Goal: Task Accomplishment & Management: Use online tool/utility

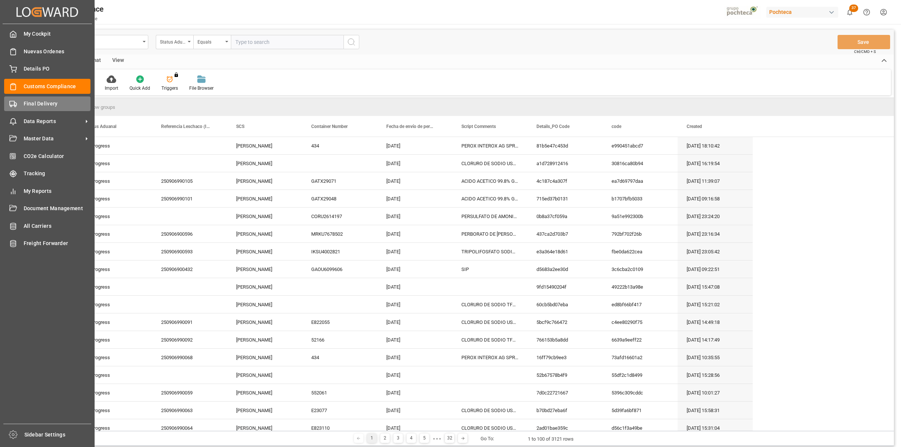
click at [14, 107] on icon at bounding box center [13, 104] width 8 height 8
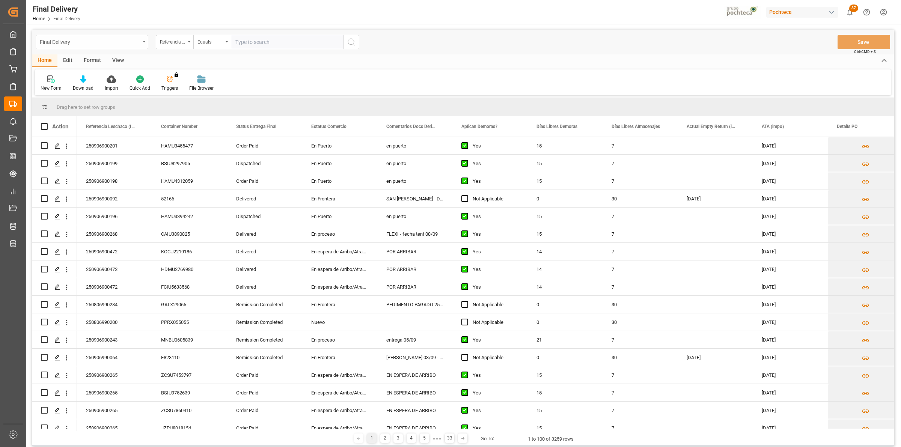
click at [145, 40] on div "Final Delivery" at bounding box center [92, 42] width 113 height 14
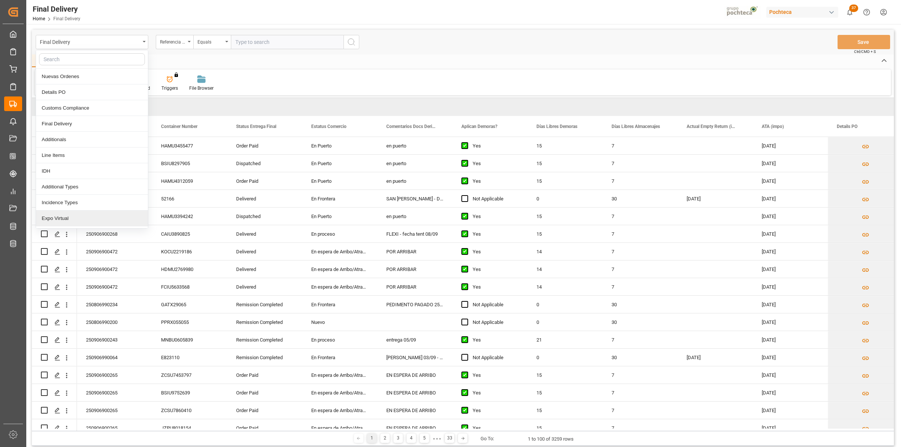
click at [100, 216] on div "Expo Virtual" at bounding box center [92, 219] width 112 height 16
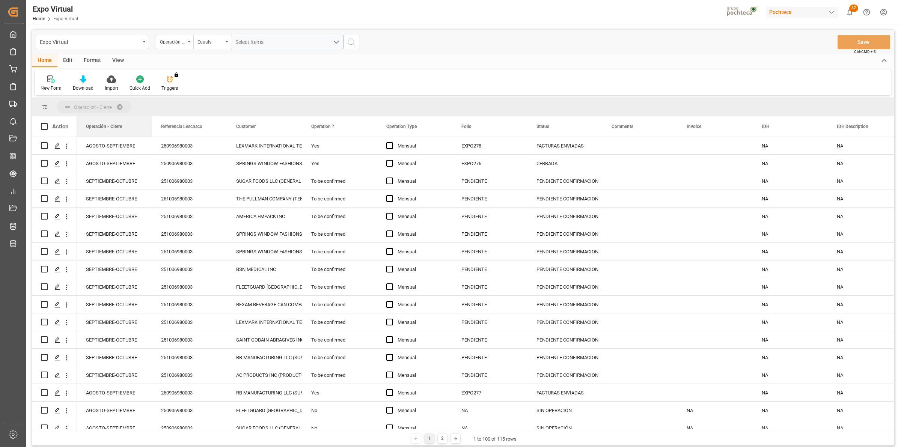
drag, startPoint x: 106, startPoint y: 132, endPoint x: 100, endPoint y: 111, distance: 21.8
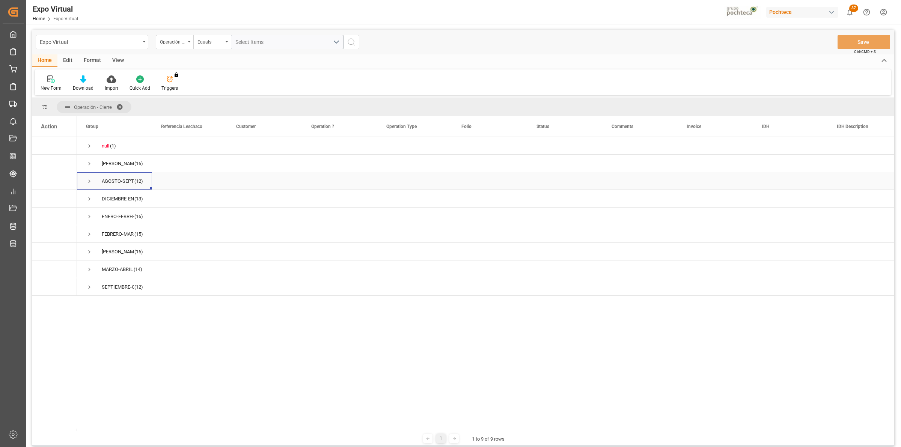
click at [87, 182] on span "Press SPACE to select this row." at bounding box center [89, 181] width 7 height 7
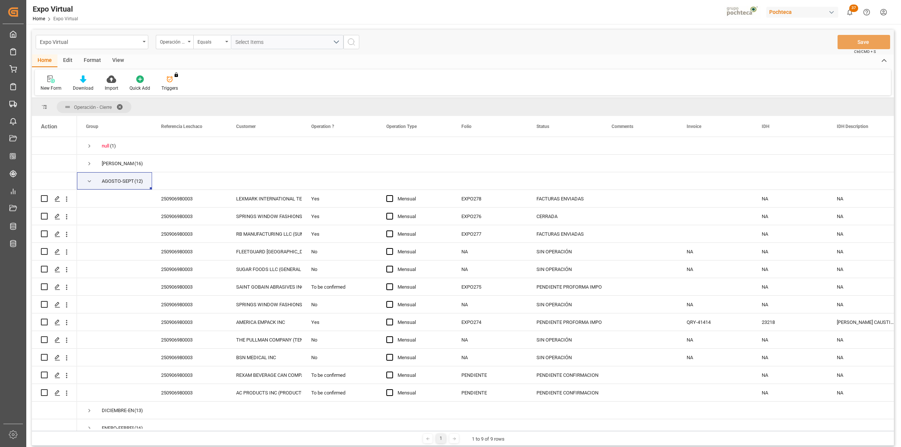
click at [115, 59] on div "View" at bounding box center [118, 60] width 23 height 13
click at [90, 63] on div "Format" at bounding box center [92, 60] width 29 height 13
click at [86, 79] on icon at bounding box center [87, 80] width 5 height 6
click at [102, 119] on div "Expo Virtual Operación - Cierre Equals Select Items Save Ctrl/CMD + S Home Edit…" at bounding box center [463, 238] width 862 height 416
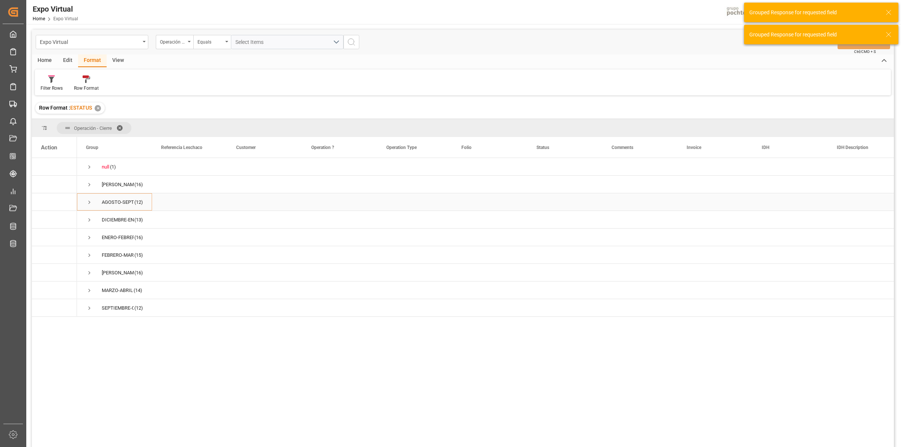
click at [85, 201] on div "AGOSTO-SEPTIEMBRE (12)" at bounding box center [114, 201] width 75 height 17
click at [91, 202] on span "Press SPACE to select this row." at bounding box center [89, 202] width 7 height 7
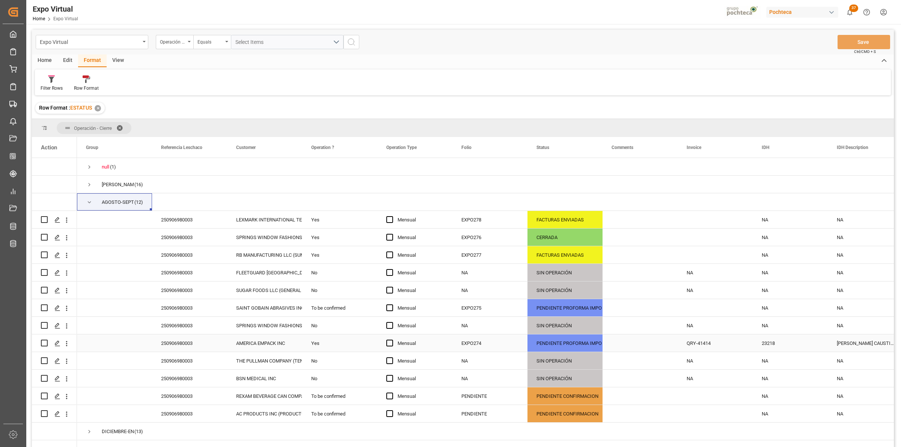
click at [46, 344] on input "Press Space to toggle row selection (unchecked)" at bounding box center [44, 343] width 7 height 7
checkbox input "true"
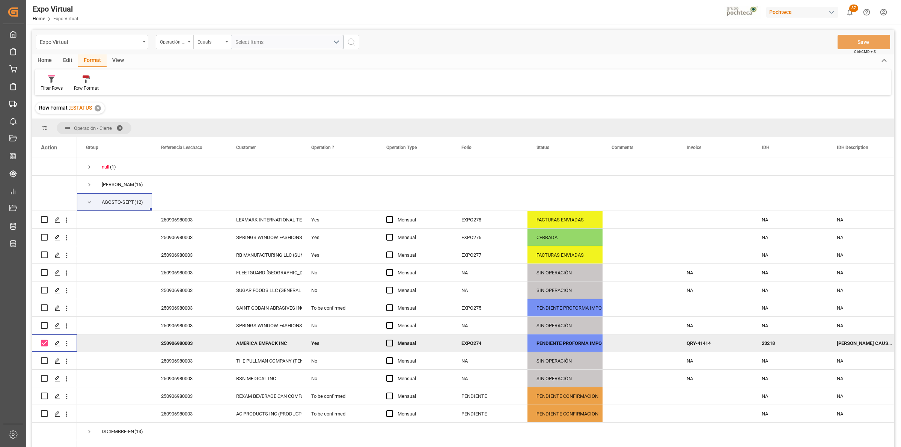
click at [573, 344] on div "PENDIENTE PROFORMA IMPO" at bounding box center [565, 343] width 57 height 17
click at [588, 346] on icon "open menu" at bounding box center [588, 348] width 9 height 9
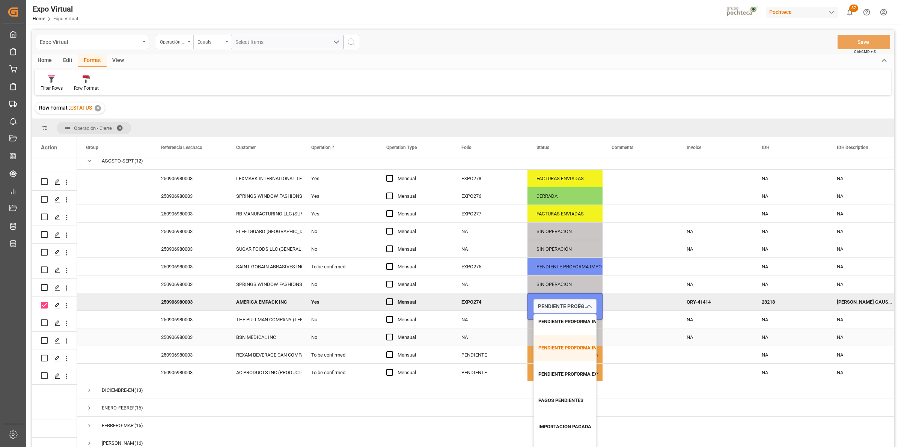
scroll to position [81, 0]
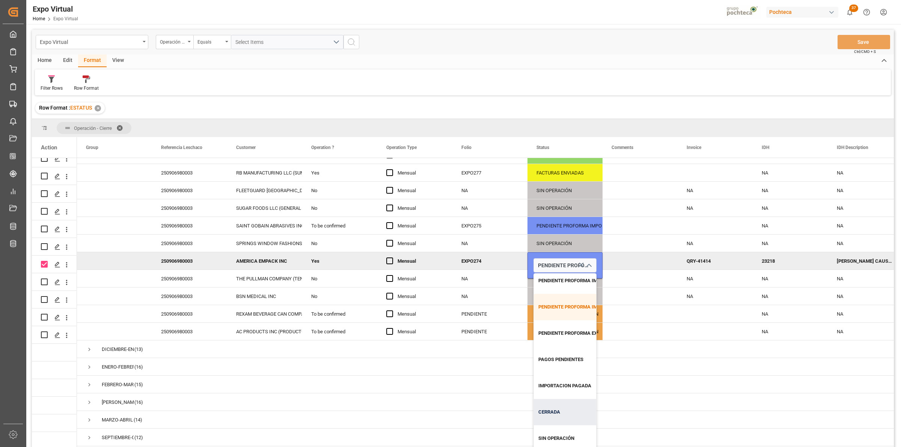
click at [555, 409] on div "CERRADA" at bounding box center [580, 412] width 92 height 26
type input "CERRADA"
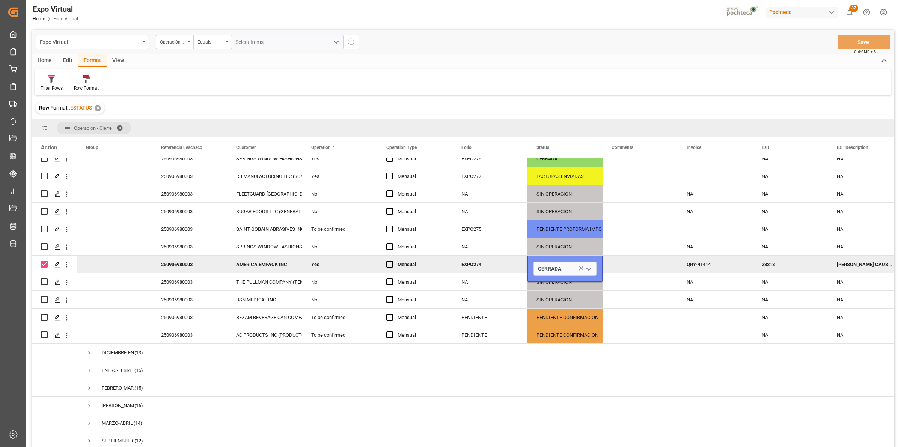
click at [622, 260] on div "Press SPACE to deselect this row." at bounding box center [640, 264] width 75 height 17
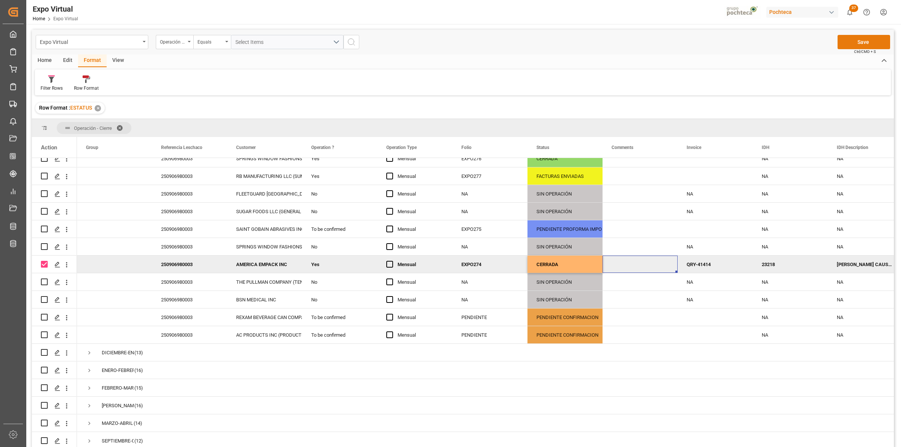
click at [862, 40] on button "Save" at bounding box center [864, 42] width 53 height 14
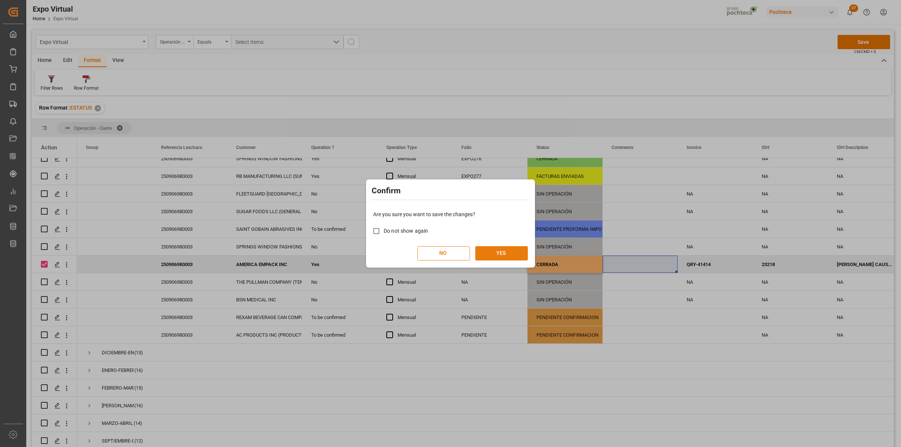
click at [508, 256] on button "YES" at bounding box center [501, 253] width 53 height 14
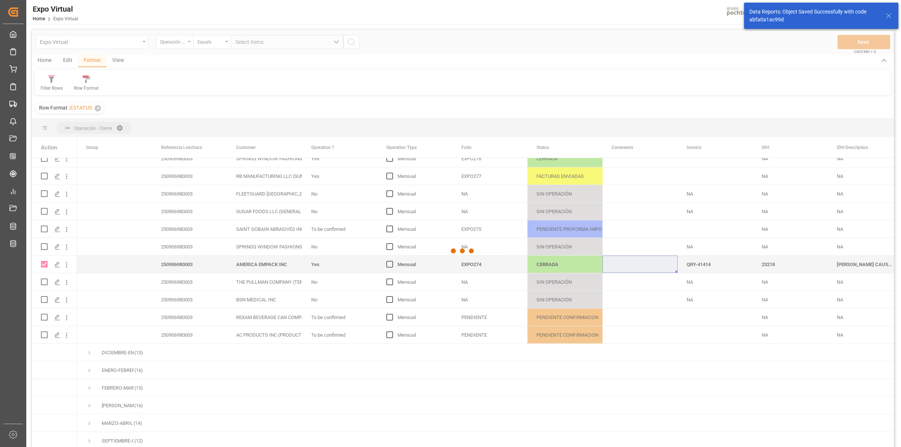
checkbox input "false"
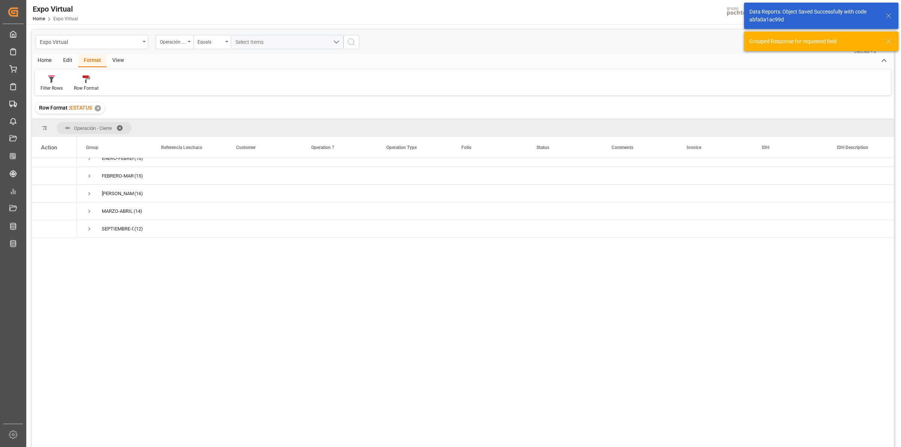
scroll to position [0, 0]
click at [89, 203] on span "Press SPACE to select this row." at bounding box center [89, 202] width 7 height 7
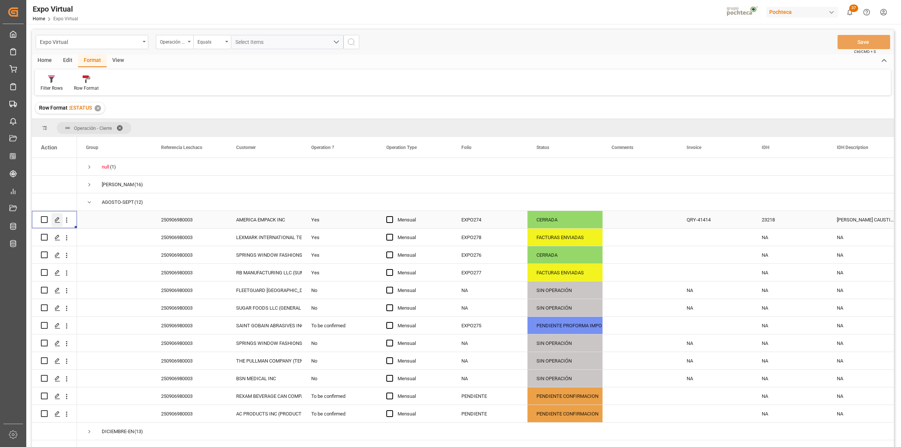
click at [59, 220] on icon "Press SPACE to select this row." at bounding box center [57, 220] width 6 height 6
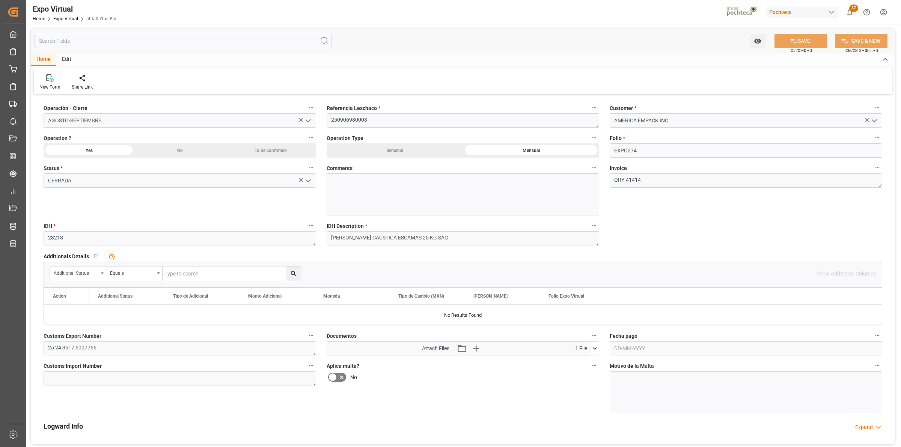
click at [593, 348] on icon at bounding box center [595, 349] width 8 height 8
click at [474, 347] on icon "button" at bounding box center [476, 348] width 12 height 12
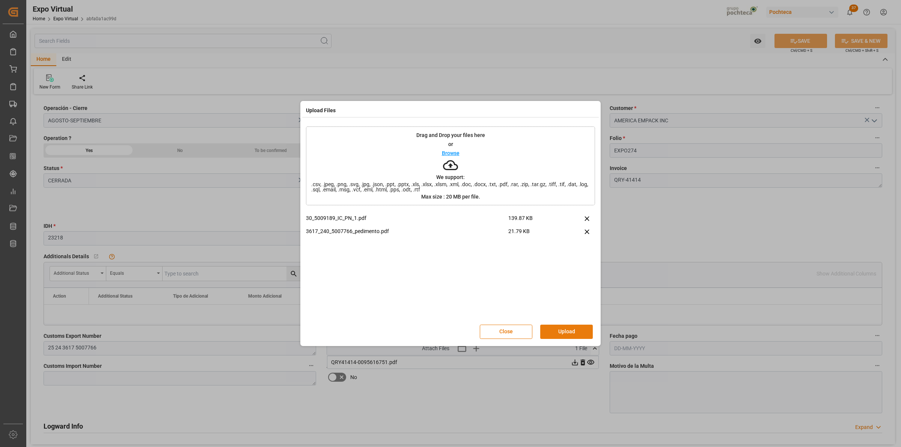
click at [569, 329] on button "Upload" at bounding box center [566, 332] width 53 height 14
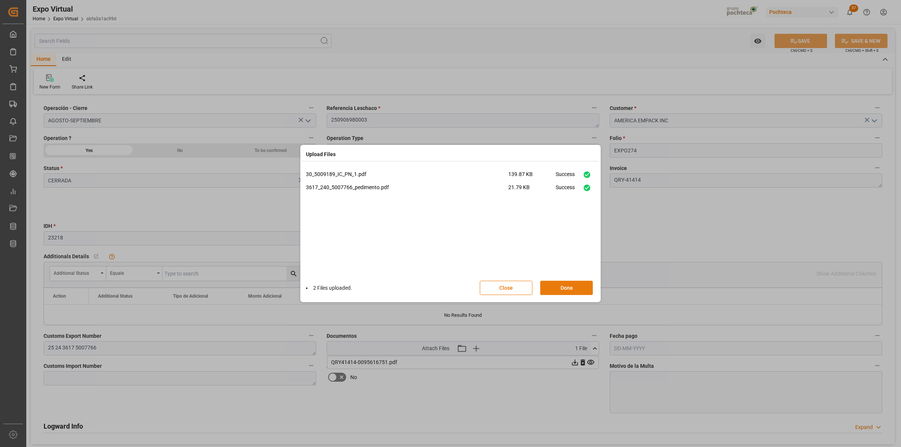
click at [560, 290] on button "Done" at bounding box center [566, 288] width 53 height 14
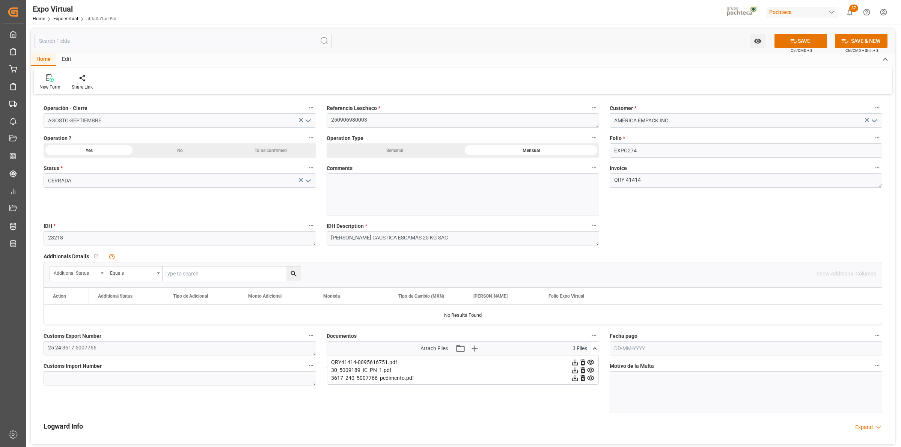
click at [740, 230] on div "Operación - Cierre AGOSTO-SEPTIEMBRE Referencia Leschaco * 250906980003 Custome…" at bounding box center [463, 271] width 864 height 348
click at [233, 382] on textarea at bounding box center [180, 378] width 273 height 14
type textarea "25 30 3943 5009189"
click at [655, 343] on input "text" at bounding box center [746, 348] width 273 height 14
click at [649, 267] on span "3" at bounding box center [649, 266] width 3 height 5
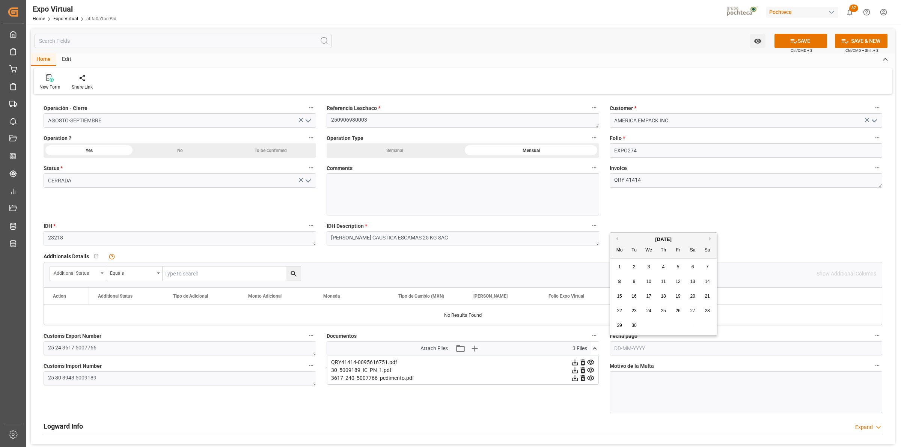
type input "[DATE]"
click at [799, 36] on button "SAVE" at bounding box center [801, 41] width 53 height 14
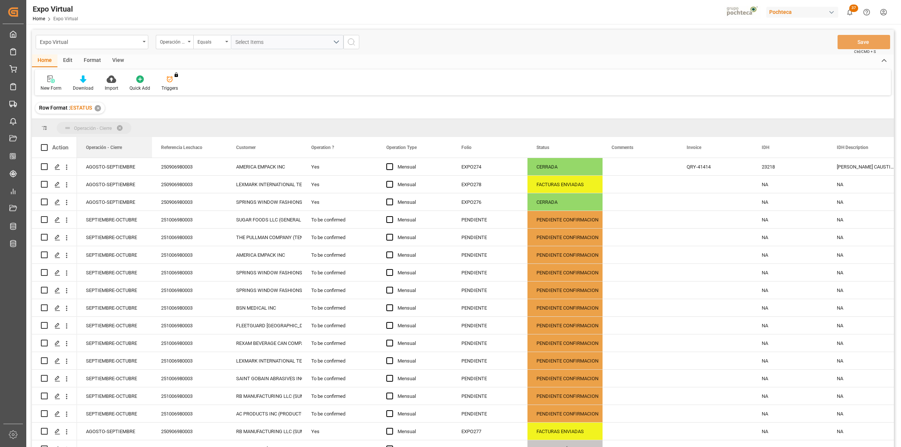
drag, startPoint x: 111, startPoint y: 146, endPoint x: 98, endPoint y: 128, distance: 22.2
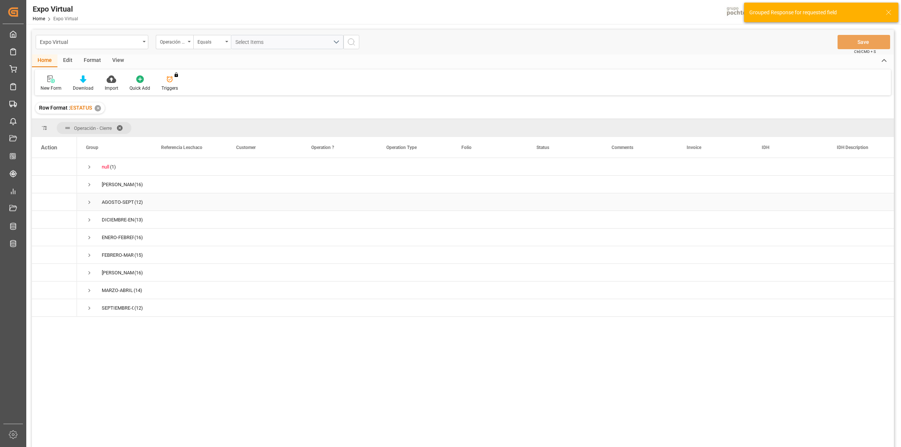
click at [89, 201] on span "Press SPACE to select this row." at bounding box center [89, 202] width 7 height 7
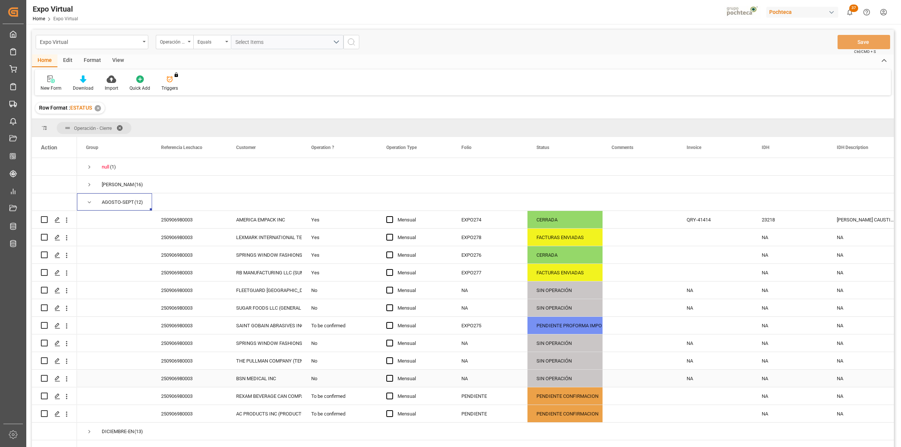
click at [538, 382] on div "SIN OPERACIÓN" at bounding box center [565, 378] width 57 height 17
click at [624, 391] on div "Press SPACE to select this row." at bounding box center [640, 396] width 75 height 17
click at [851, 41] on button "Save" at bounding box center [864, 42] width 53 height 14
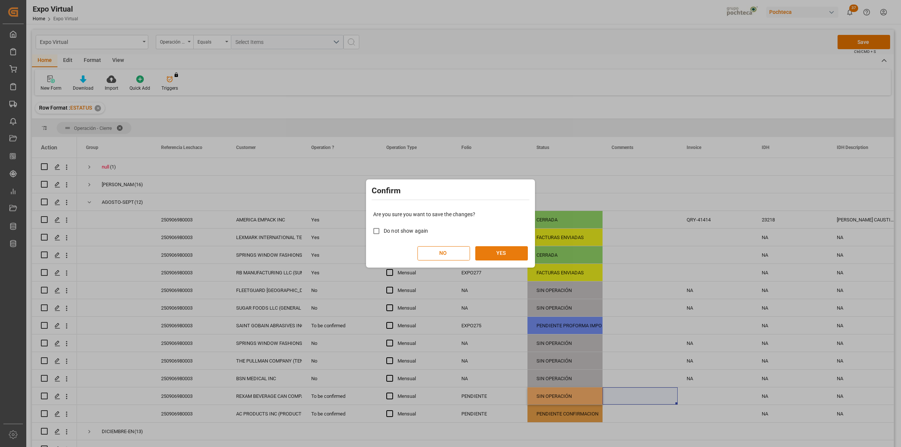
click at [506, 252] on button "YES" at bounding box center [501, 253] width 53 height 14
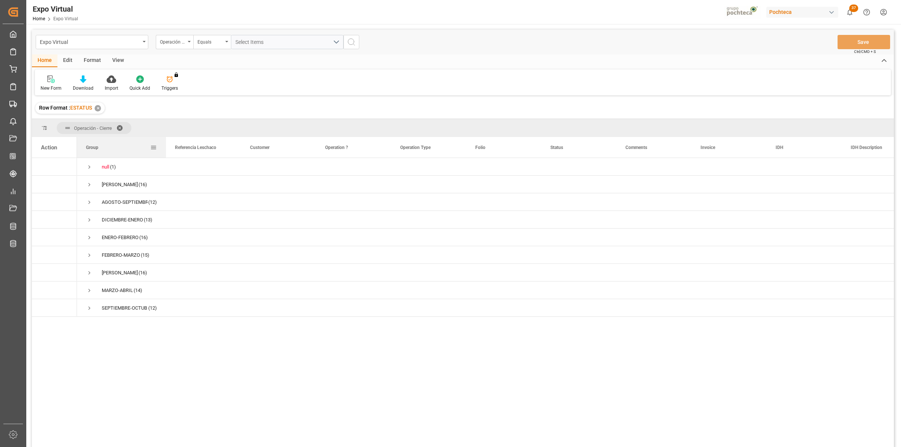
drag, startPoint x: 151, startPoint y: 149, endPoint x: 165, endPoint y: 150, distance: 13.9
click at [165, 150] on div at bounding box center [165, 147] width 3 height 21
click at [89, 200] on span "Press SPACE to select this row." at bounding box center [89, 202] width 7 height 7
